Goal: Understand process/instructions: Learn how to perform a task or action

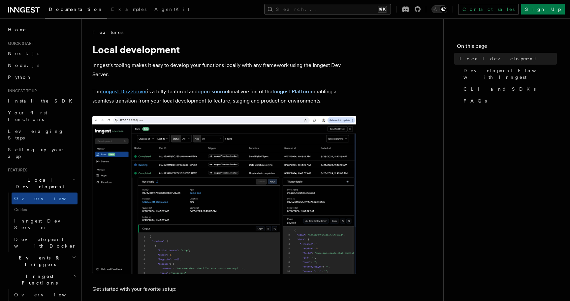
click at [143, 93] on link "Inngest Dev Server" at bounding box center [124, 91] width 46 height 6
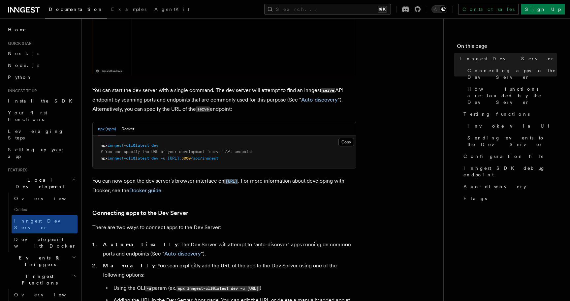
scroll to position [214, 0]
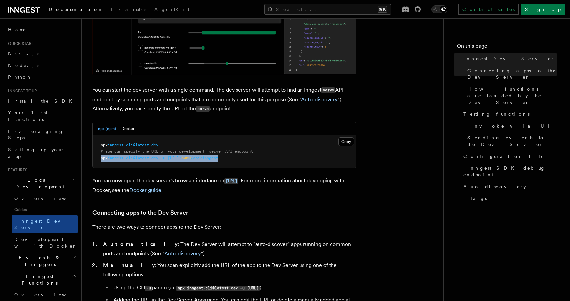
drag, startPoint x: 257, startPoint y: 159, endPoint x: 97, endPoint y: 160, distance: 160.0
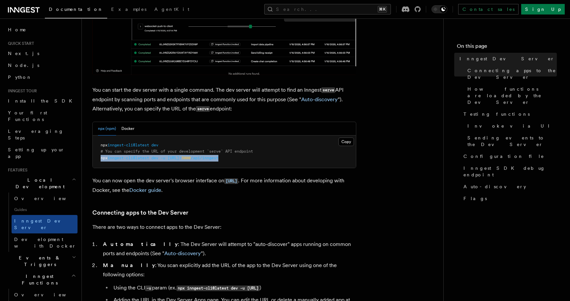
click at [97, 160] on pre "npx inngest-cli@latest dev # You can specify the URL of your development `serve…" at bounding box center [224, 152] width 263 height 33
copy span "npx inngest-cli@latest dev -u http://localhost: 3000 /api/inngest"
